Goal: Information Seeking & Learning: Learn about a topic

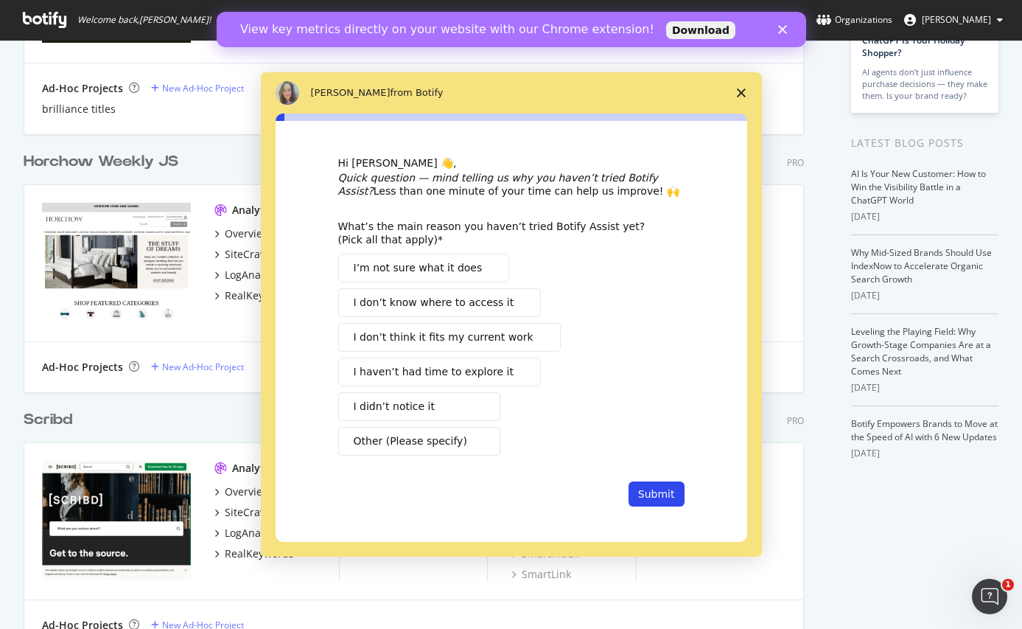
scroll to position [286, 0]
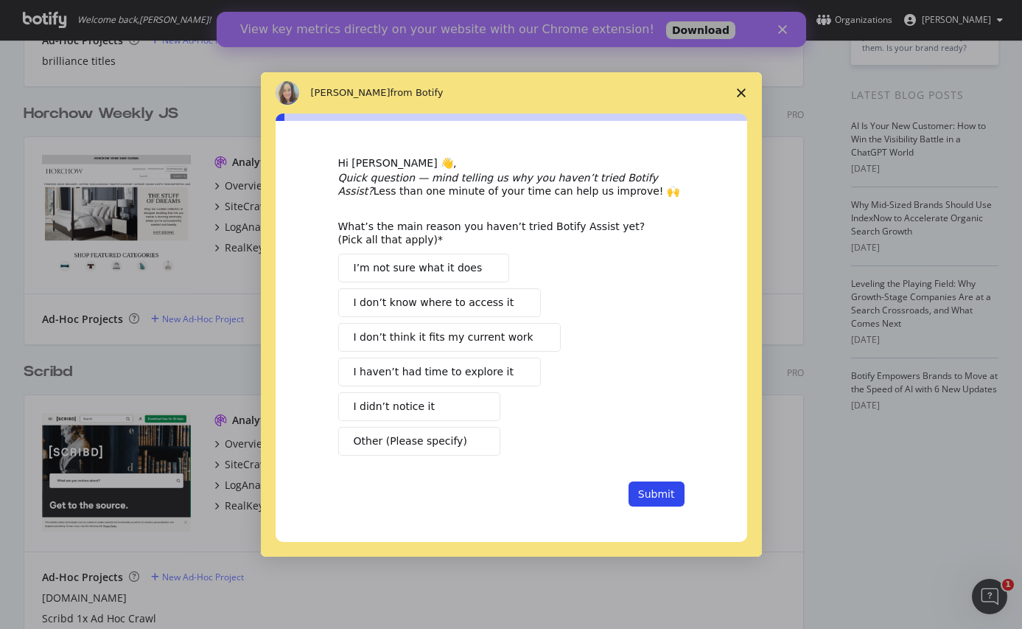
drag, startPoint x: 730, startPoint y: 98, endPoint x: 738, endPoint y: 98, distance: 8.1
click at [738, 98] on span "Close survey" at bounding box center [741, 92] width 41 height 41
click at [738, 98] on div "Horchow Weekly JS Pro Analytics Overview SiteCrawler LogAnalyzer RealKeywords I…" at bounding box center [420, 214] width 792 height 258
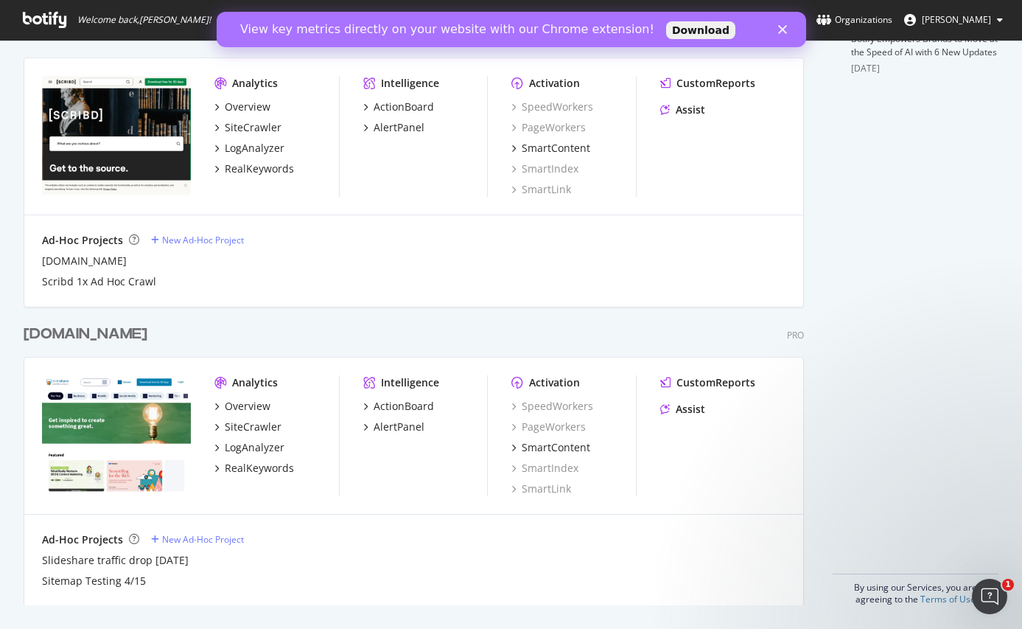
scroll to position [0, 0]
